Goal: Task Accomplishment & Management: Use online tool/utility

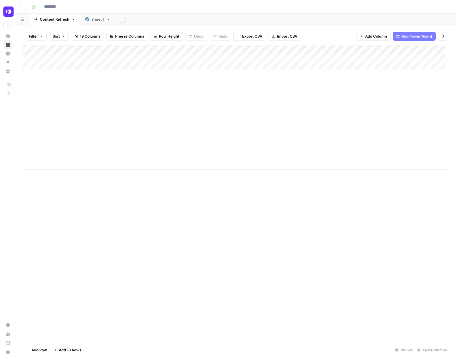
type input "**********"
click at [368, 44] on div "Filter Sort 19 Columns Freeze Columns Row Height Undo Redo Export CSV Import CS…" at bounding box center [236, 36] width 426 height 18
click at [369, 48] on div "Add Column" at bounding box center [236, 107] width 426 height 124
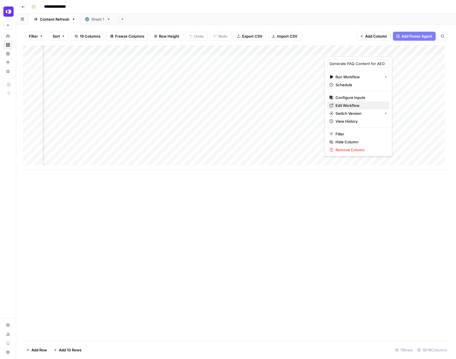
click at [351, 108] on span "Edit Workflow" at bounding box center [361, 106] width 50 height 6
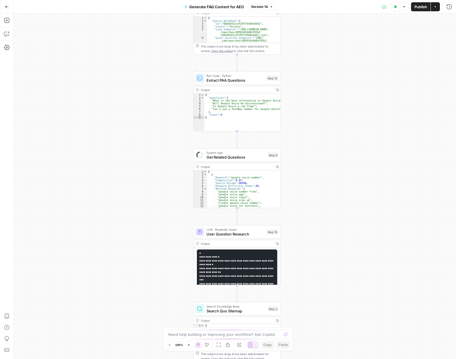
drag, startPoint x: 285, startPoint y: 102, endPoint x: 312, endPoint y: 197, distance: 98.7
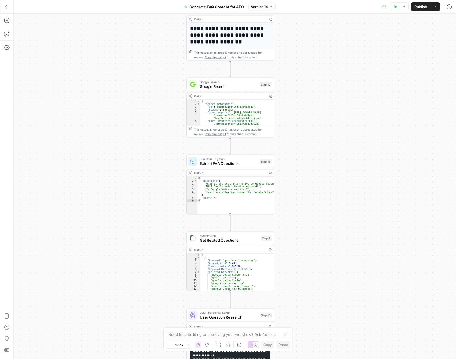
drag, startPoint x: 305, startPoint y: 259, endPoint x: 311, endPoint y: 266, distance: 8.6
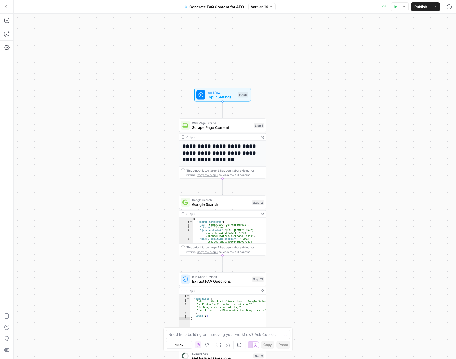
drag, startPoint x: 322, startPoint y: 212, endPoint x: 322, endPoint y: 267, distance: 54.6
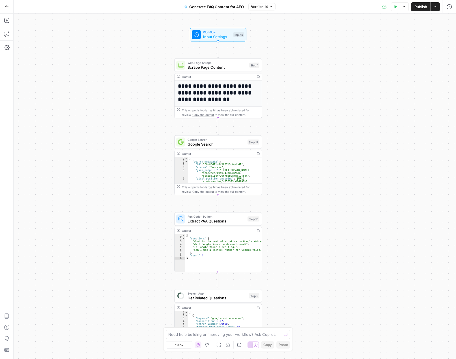
drag, startPoint x: 320, startPoint y: 261, endPoint x: 305, endPoint y: 296, distance: 37.5
drag, startPoint x: 306, startPoint y: 310, endPoint x: 306, endPoint y: 217, distance: 93.1
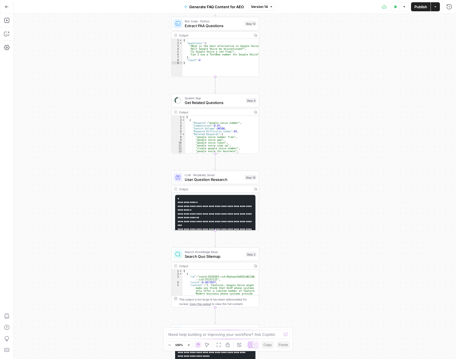
drag, startPoint x: 303, startPoint y: 295, endPoint x: 299, endPoint y: 204, distance: 91.2
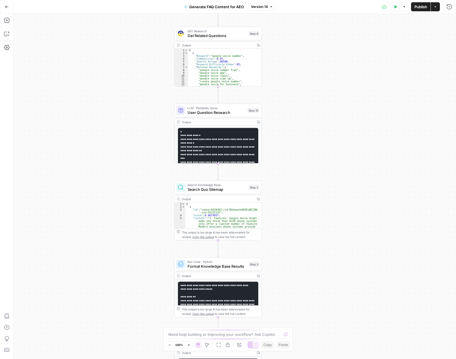
drag, startPoint x: 302, startPoint y: 239, endPoint x: 304, endPoint y: 171, distance: 68.0
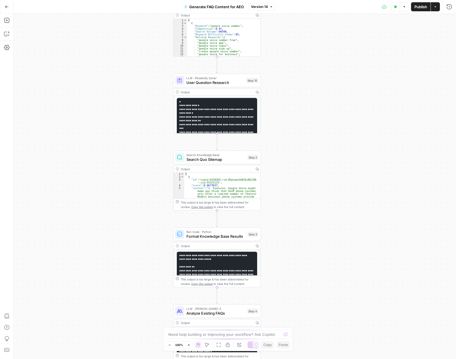
drag, startPoint x: 307, startPoint y: 226, endPoint x: 306, endPoint y: 197, distance: 29.2
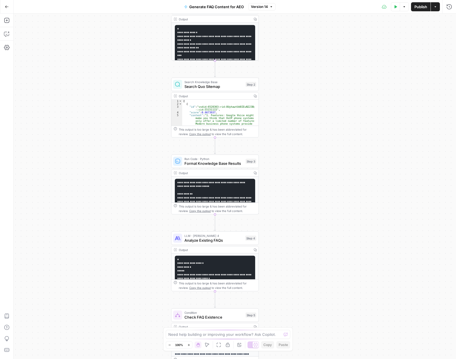
drag, startPoint x: 308, startPoint y: 231, endPoint x: 305, endPoint y: 158, distance: 73.1
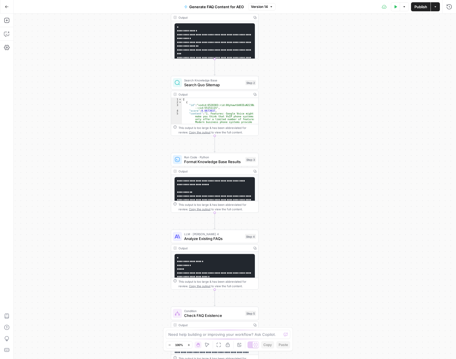
drag, startPoint x: 301, startPoint y: 205, endPoint x: 302, endPoint y: 165, distance: 39.3
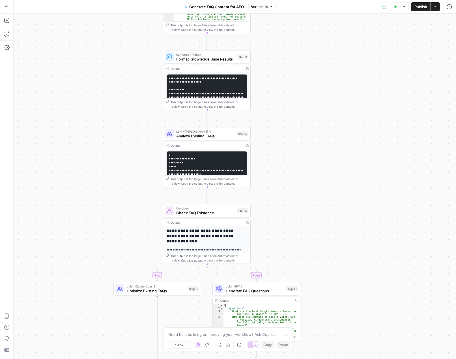
drag, startPoint x: 308, startPoint y: 217, endPoint x: 300, endPoint y: 171, distance: 46.2
